Goal: Find specific page/section: Find specific page/section

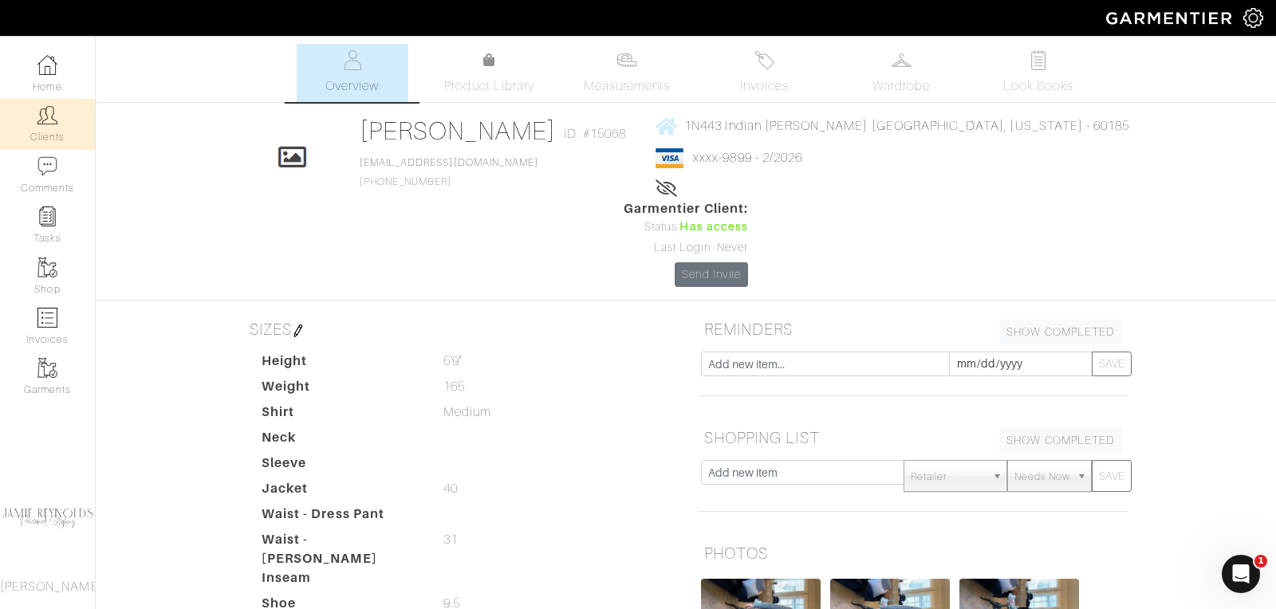
click at [49, 127] on link "Clients" at bounding box center [47, 124] width 95 height 50
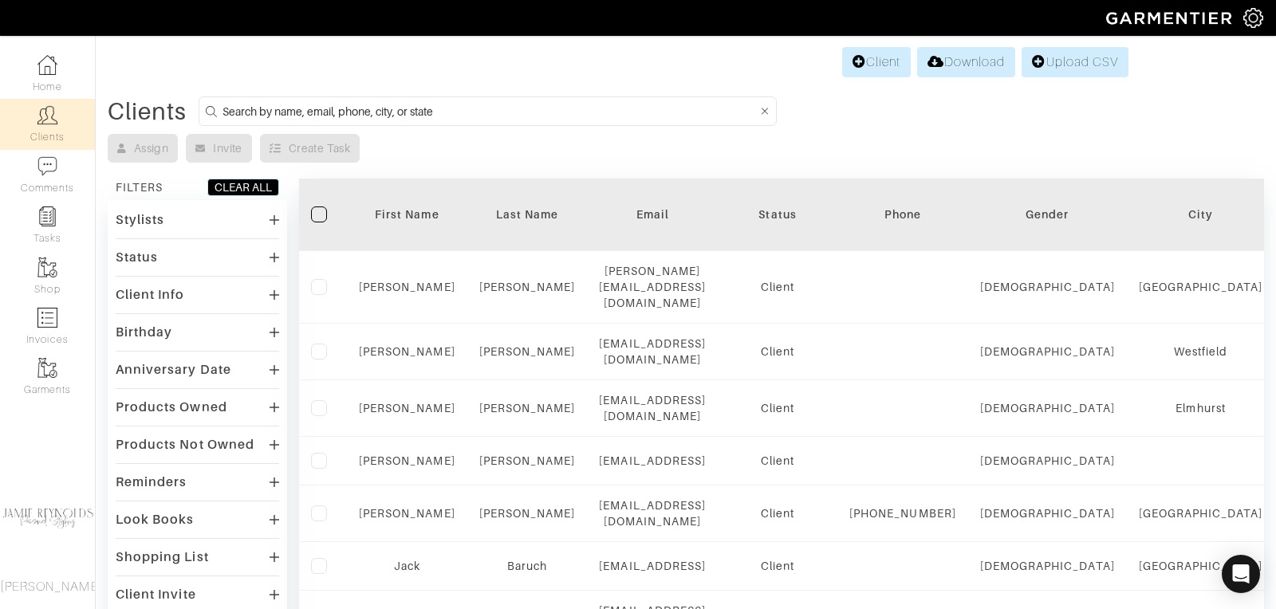
click at [352, 105] on input at bounding box center [489, 111] width 534 height 20
type input "[PERSON_NAME]"
click at [333, 114] on input "[PERSON_NAME]" at bounding box center [489, 111] width 534 height 20
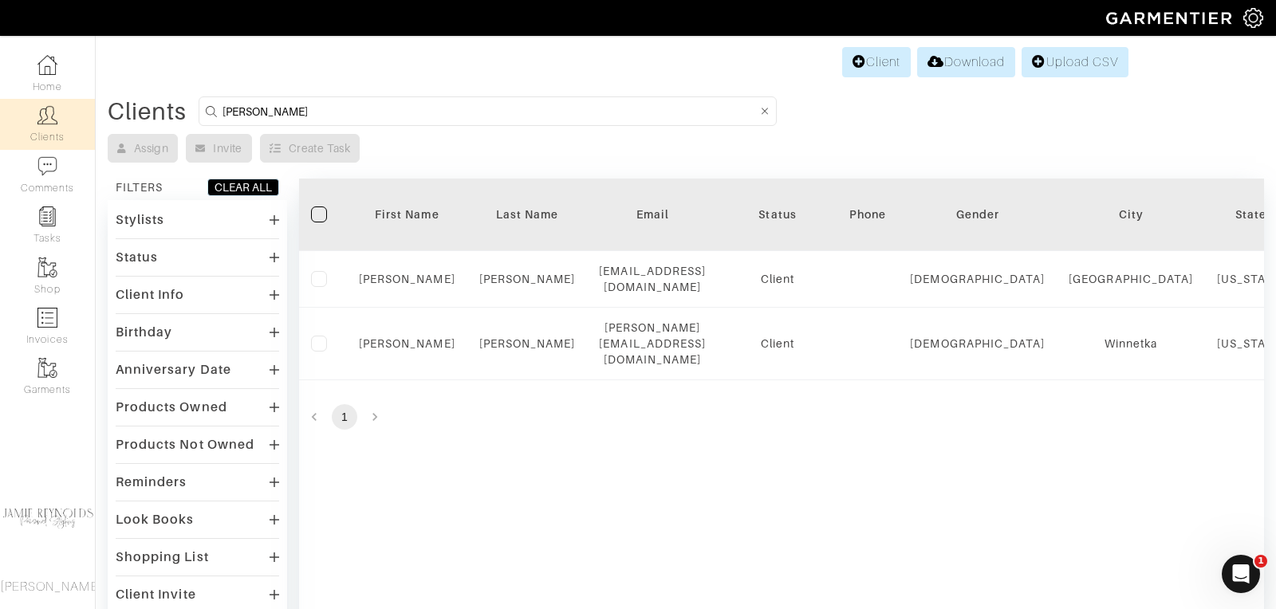
click at [592, 144] on div "Assign Invite Create Task" at bounding box center [686, 148] width 1156 height 29
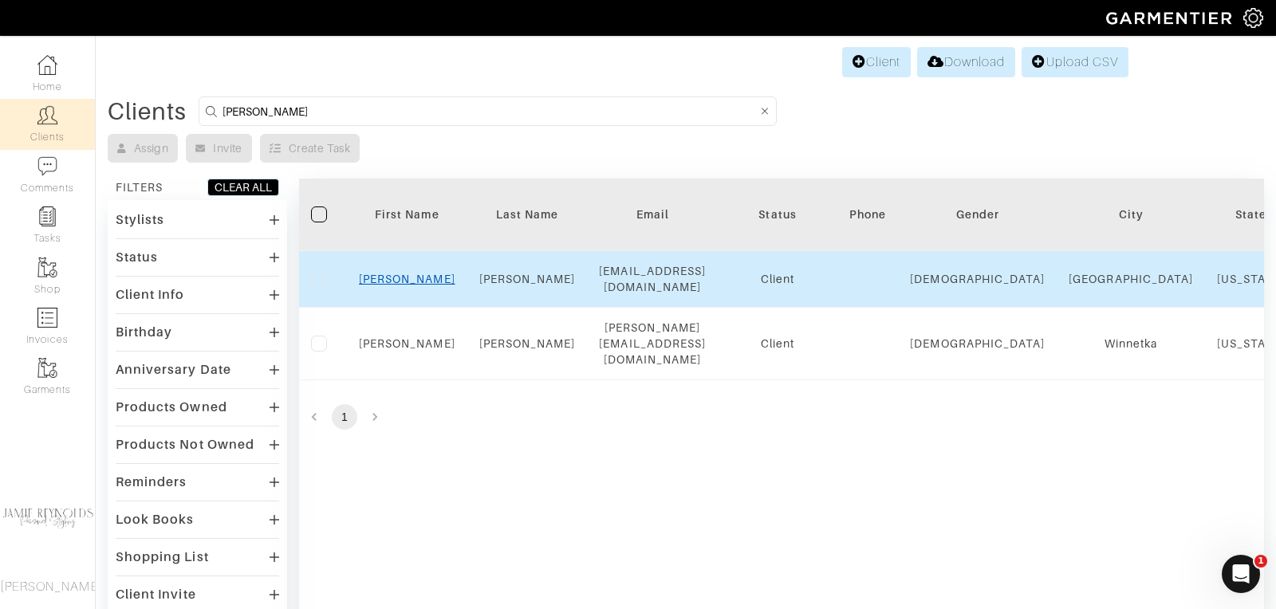
click at [417, 273] on link "[PERSON_NAME]" at bounding box center [407, 279] width 96 height 13
